Goal: Transaction & Acquisition: Book appointment/travel/reservation

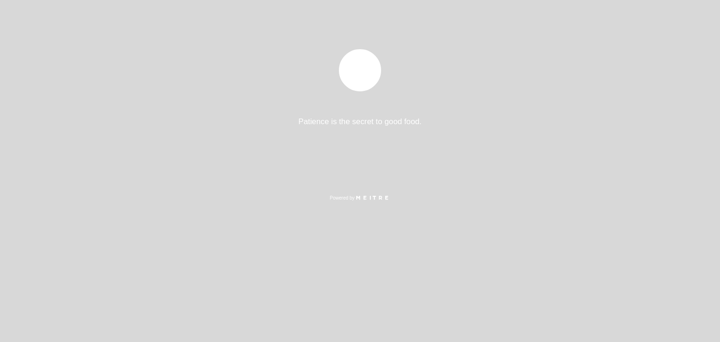
select select "es"
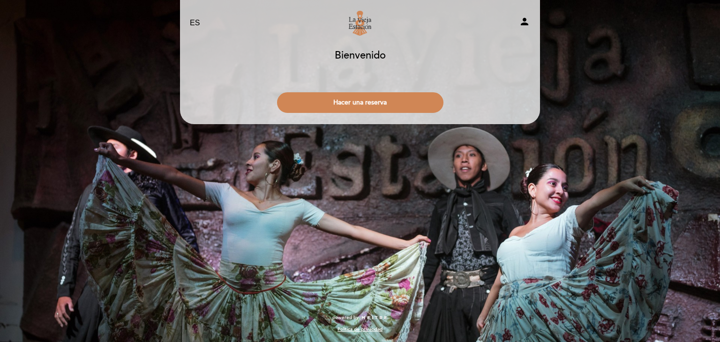
click at [405, 89] on div "Hacer una reserva" at bounding box center [359, 100] width 361 height 35
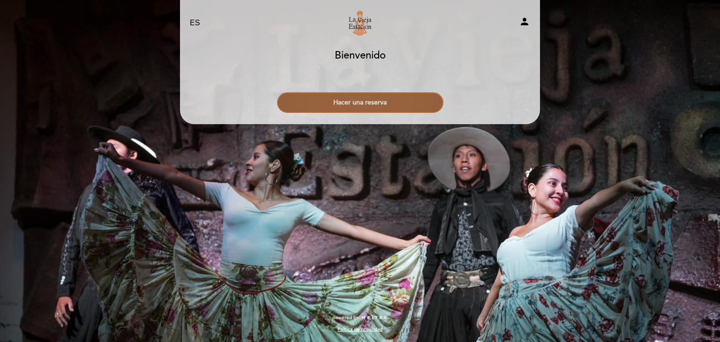
click at [407, 97] on button "Hacer una reserva" at bounding box center [360, 102] width 166 height 21
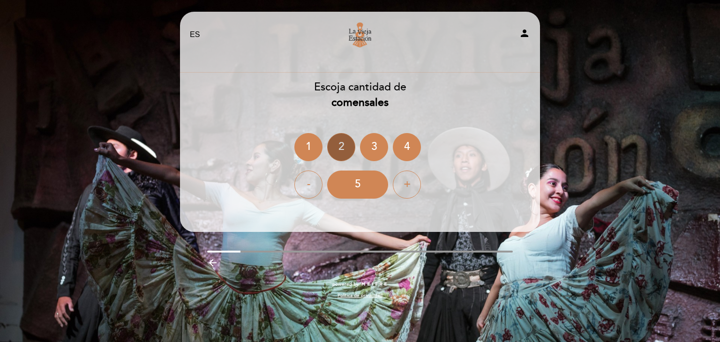
click at [338, 149] on div "2" at bounding box center [341, 147] width 28 height 28
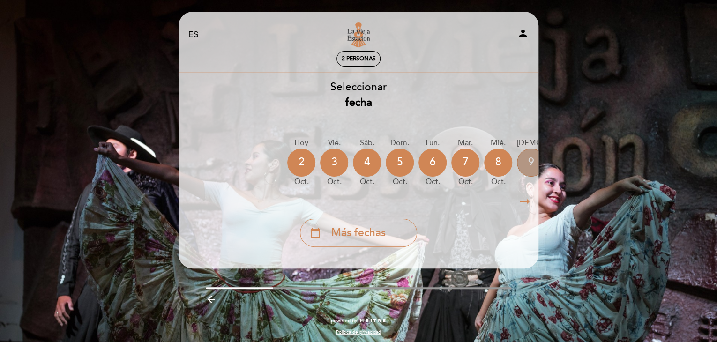
click at [525, 165] on div "9" at bounding box center [531, 163] width 28 height 28
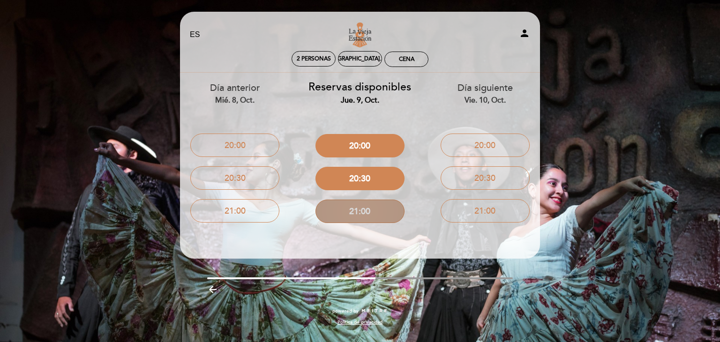
click at [339, 212] on button "21:00" at bounding box center [359, 211] width 89 height 23
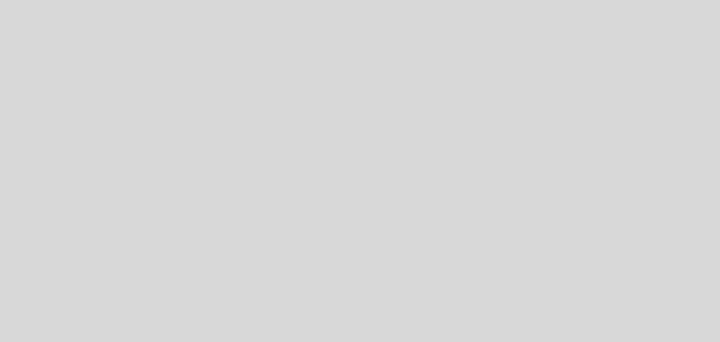
select select "es"
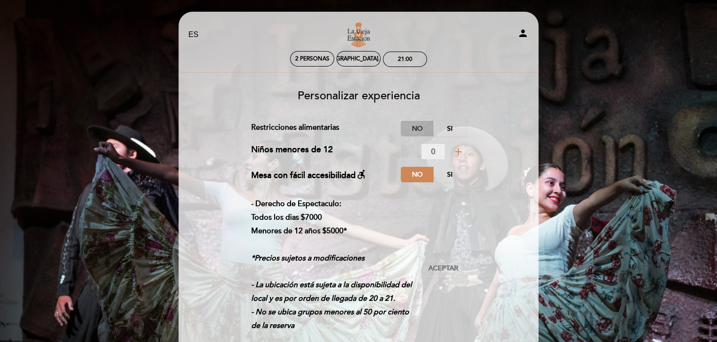
click at [416, 130] on label "No" at bounding box center [417, 128] width 33 height 15
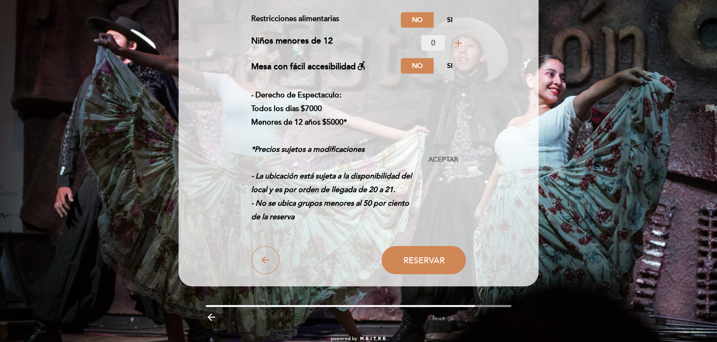
scroll to position [130, 0]
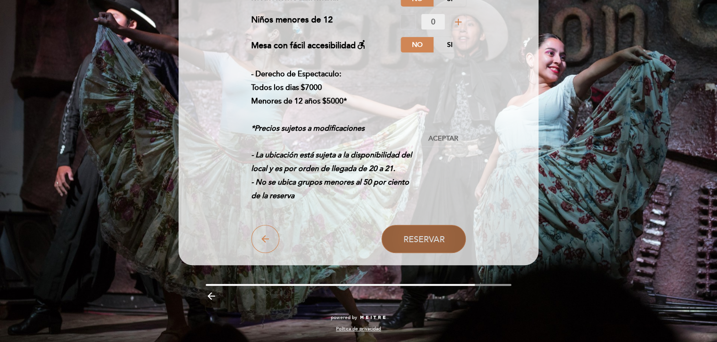
click at [424, 240] on span "Reservar" at bounding box center [423, 239] width 41 height 10
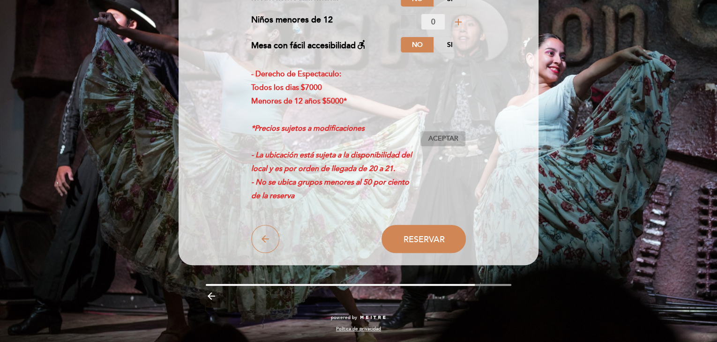
click at [449, 132] on button "Aceptar Aceptado" at bounding box center [443, 139] width 46 height 16
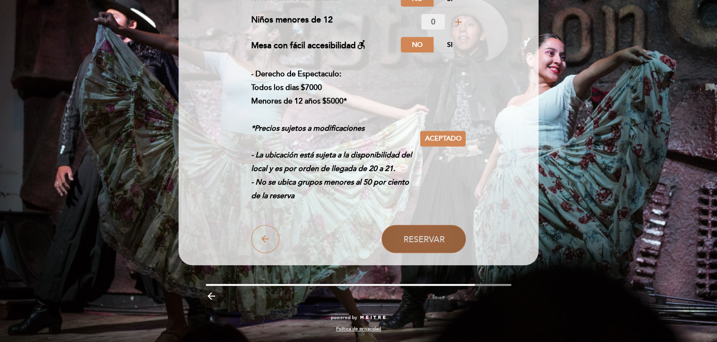
click at [438, 235] on span "Reservar" at bounding box center [423, 239] width 41 height 10
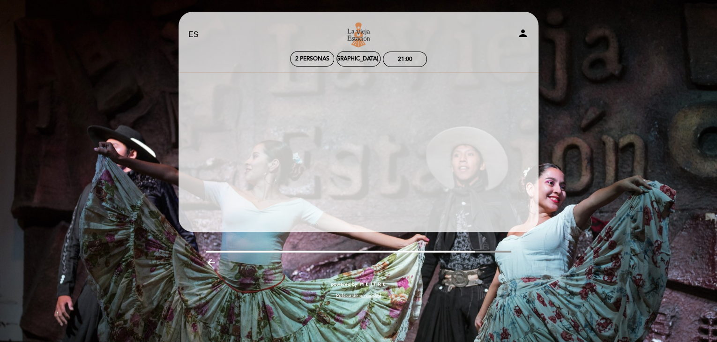
scroll to position [0, 0]
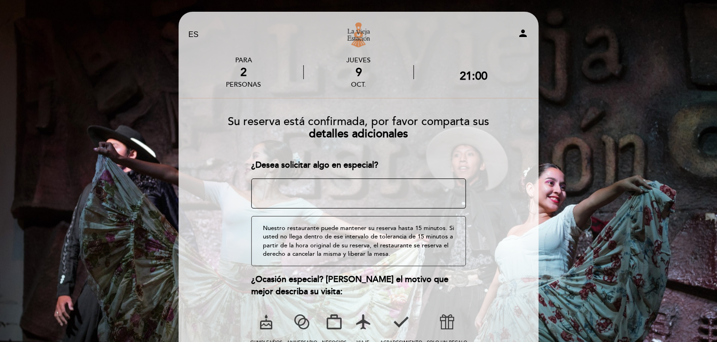
click at [384, 192] on textarea at bounding box center [358, 194] width 215 height 30
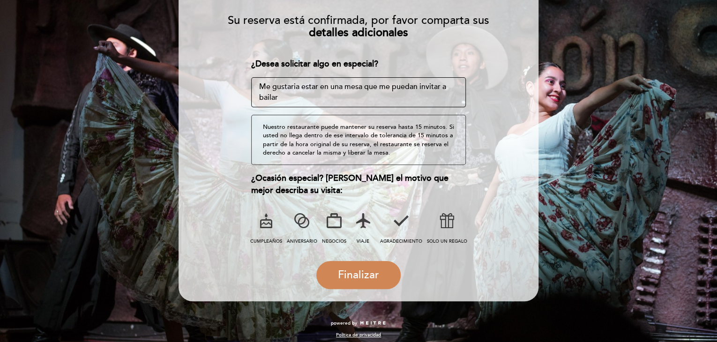
scroll to position [106, 0]
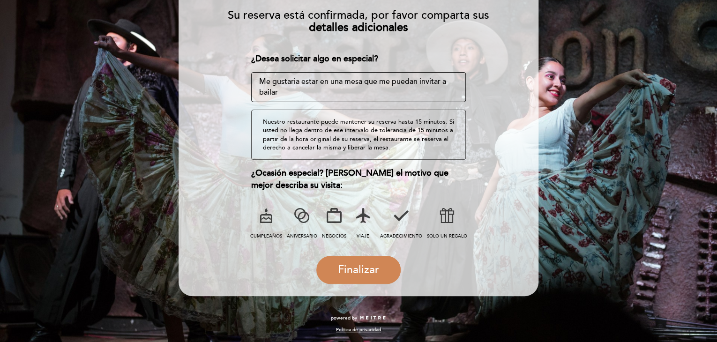
type textarea "Me gustaria estar en una mesa que me puedan invitar a bailar"
click at [357, 221] on icon at bounding box center [362, 215] width 24 height 24
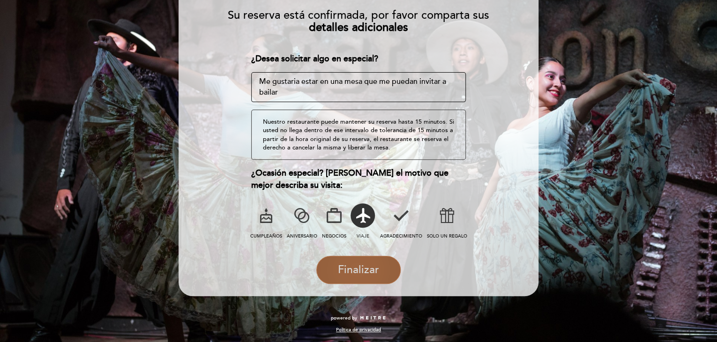
click at [364, 275] on span "Finalizar" at bounding box center [358, 269] width 41 height 13
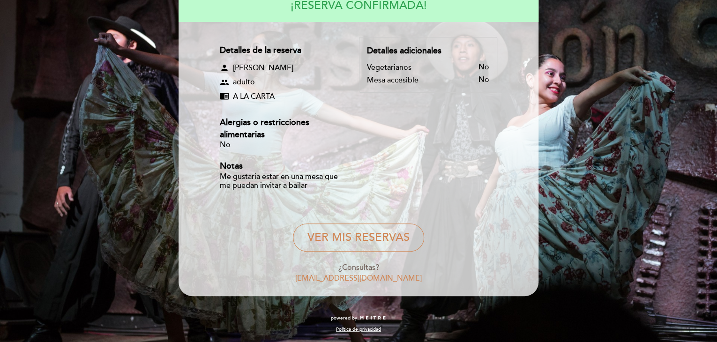
scroll to position [0, 0]
